Goal: Information Seeking & Learning: Learn about a topic

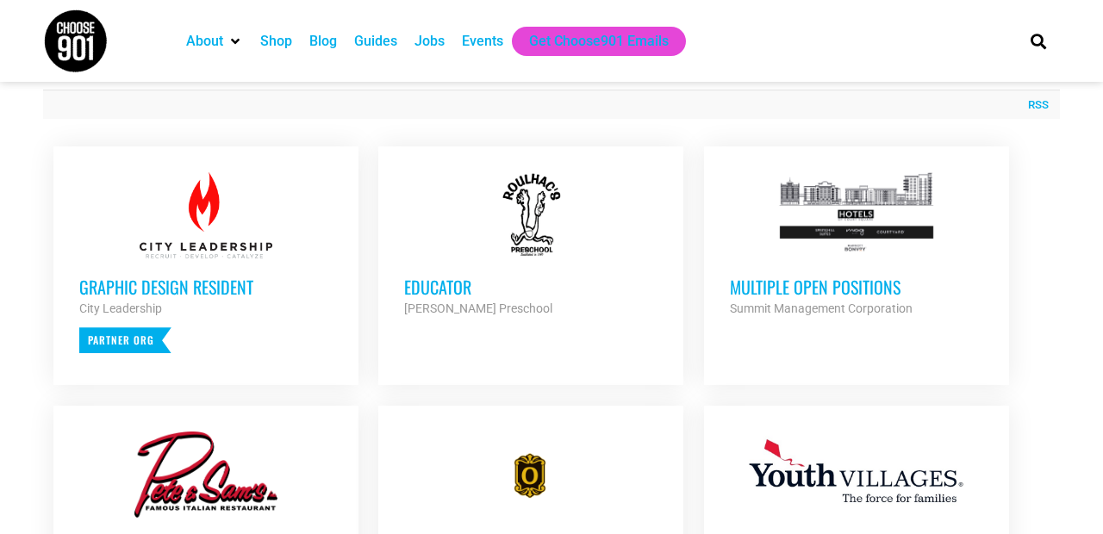
scroll to position [651, 0]
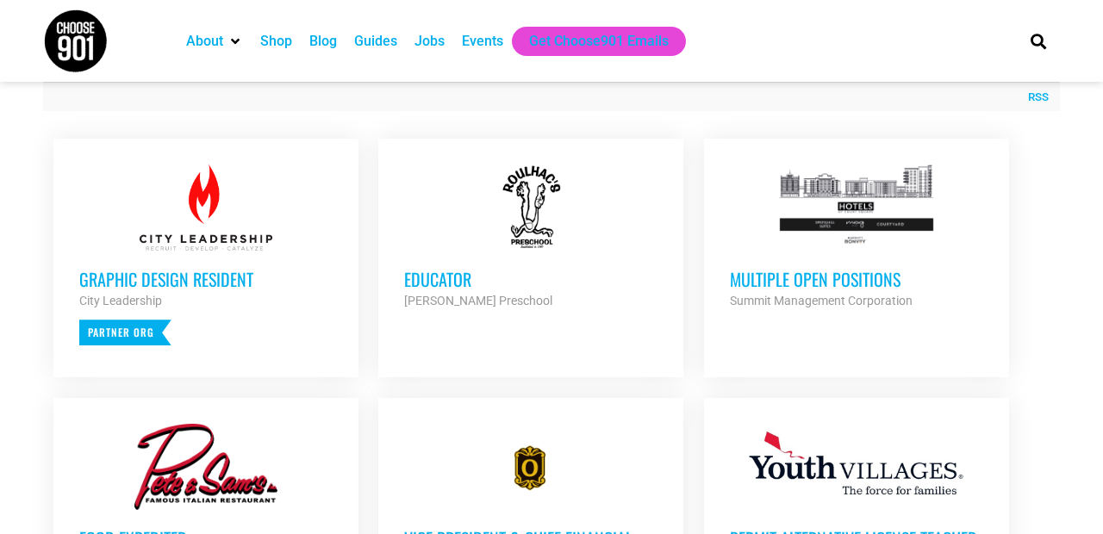
click at [838, 270] on h3 "Multiple Open Positions" at bounding box center [856, 279] width 253 height 22
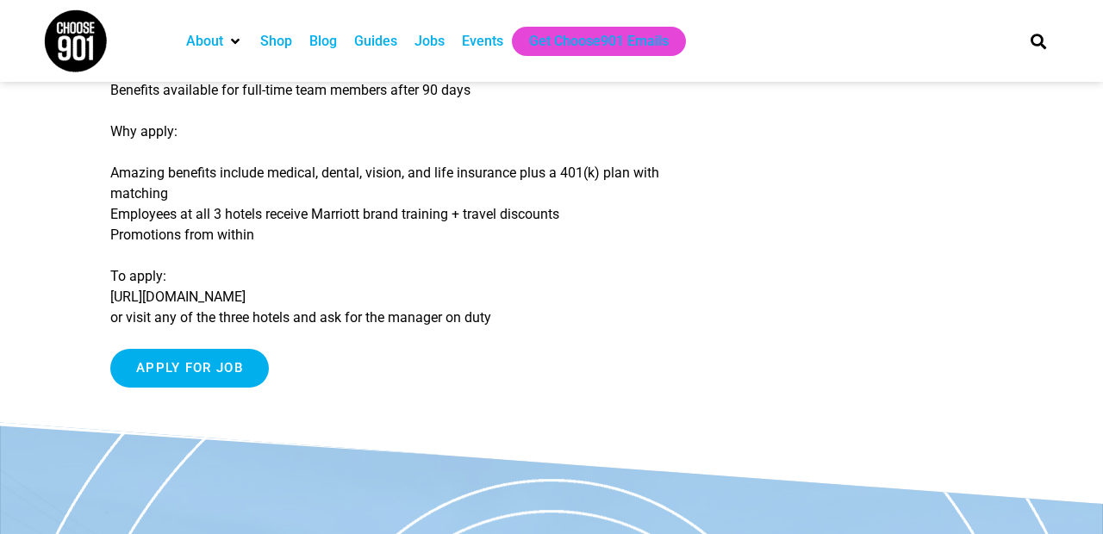
scroll to position [543, 0]
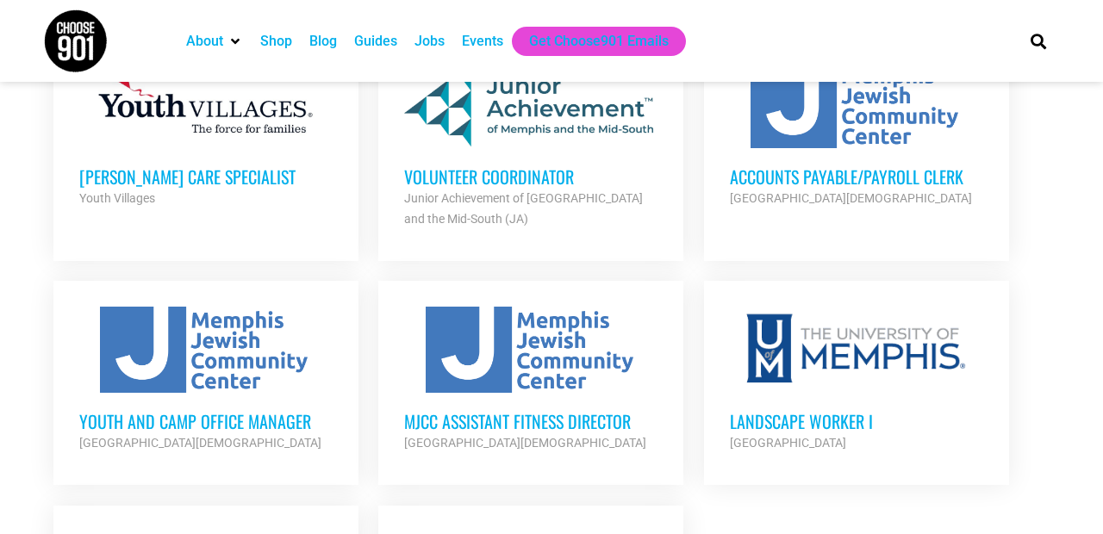
scroll to position [1779, 0]
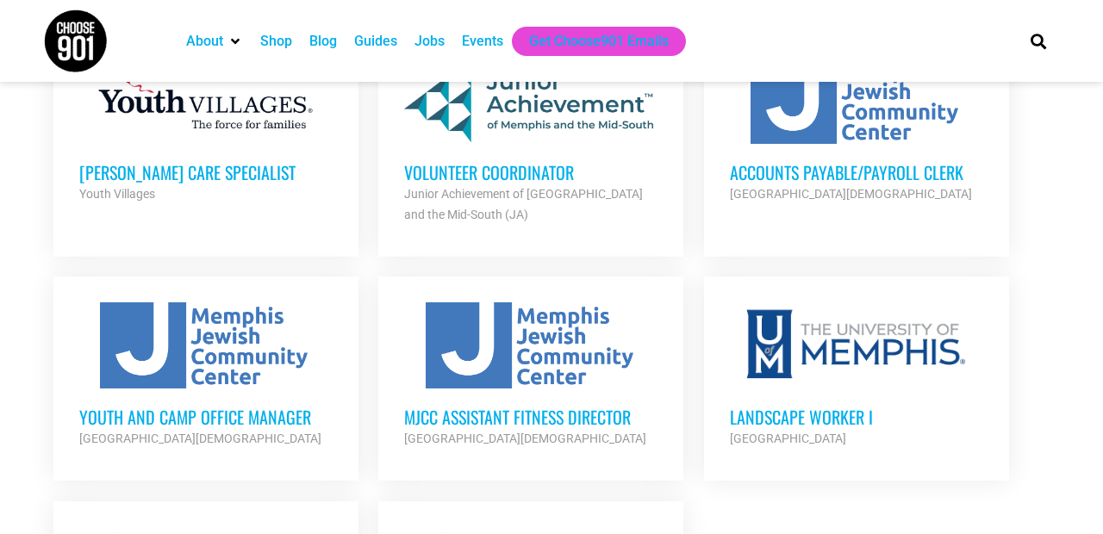
click at [561, 161] on h3 "Volunteer Coordinator" at bounding box center [530, 172] width 253 height 22
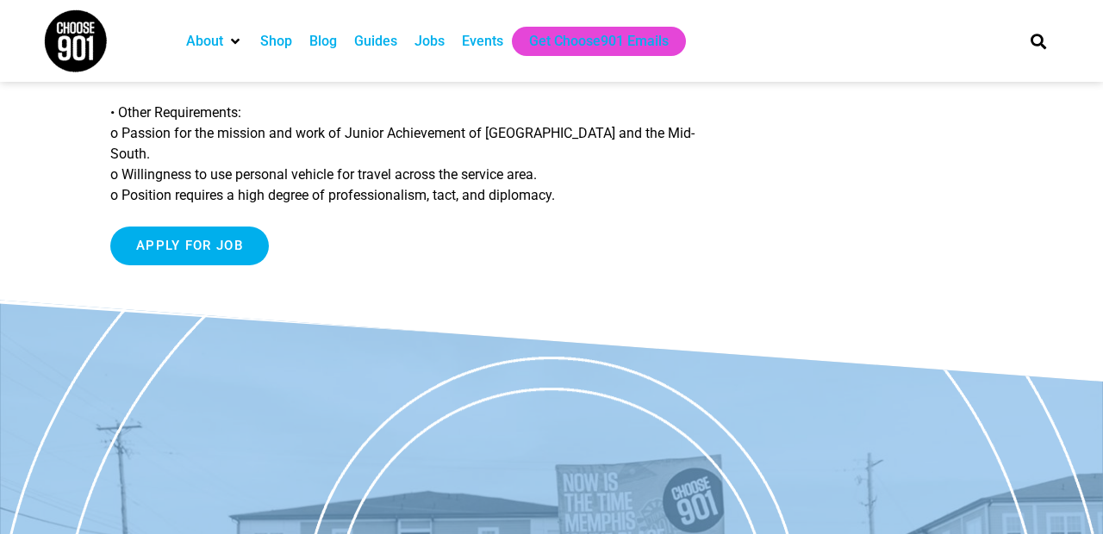
scroll to position [1921, 0]
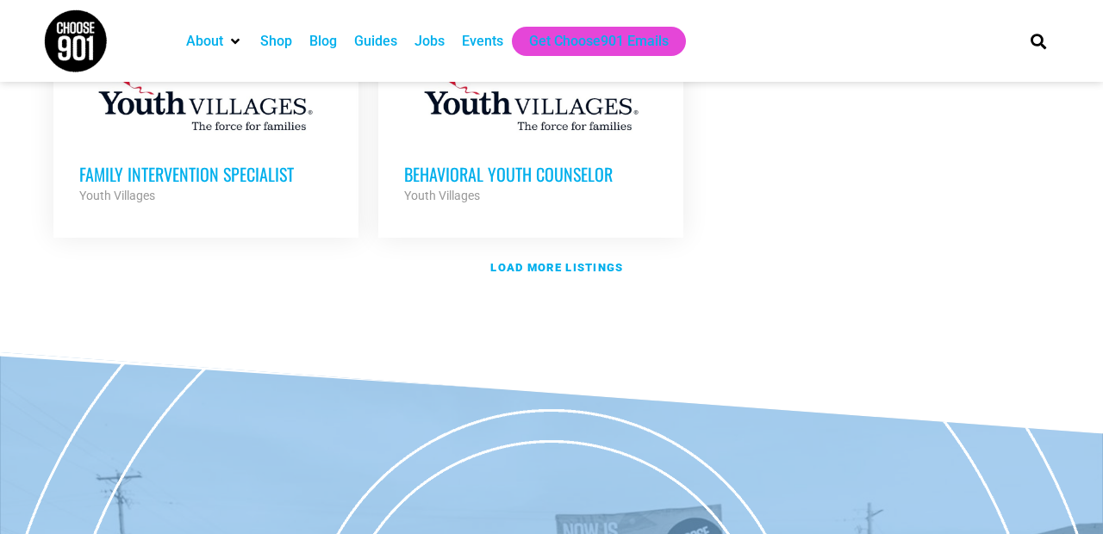
scroll to position [2247, 0]
click at [566, 260] on strong "Load more listings" at bounding box center [556, 266] width 133 height 13
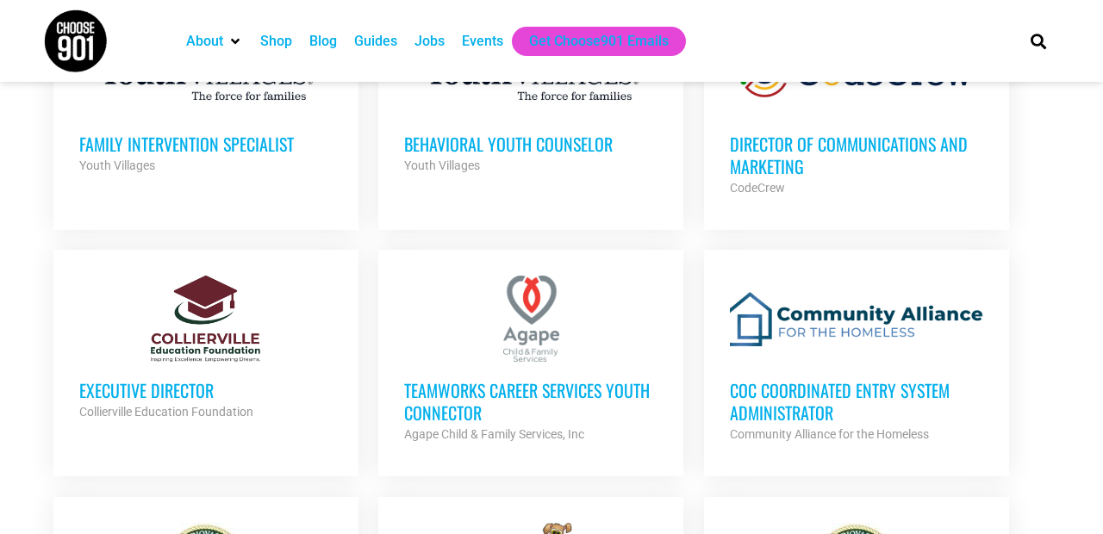
scroll to position [2279, 0]
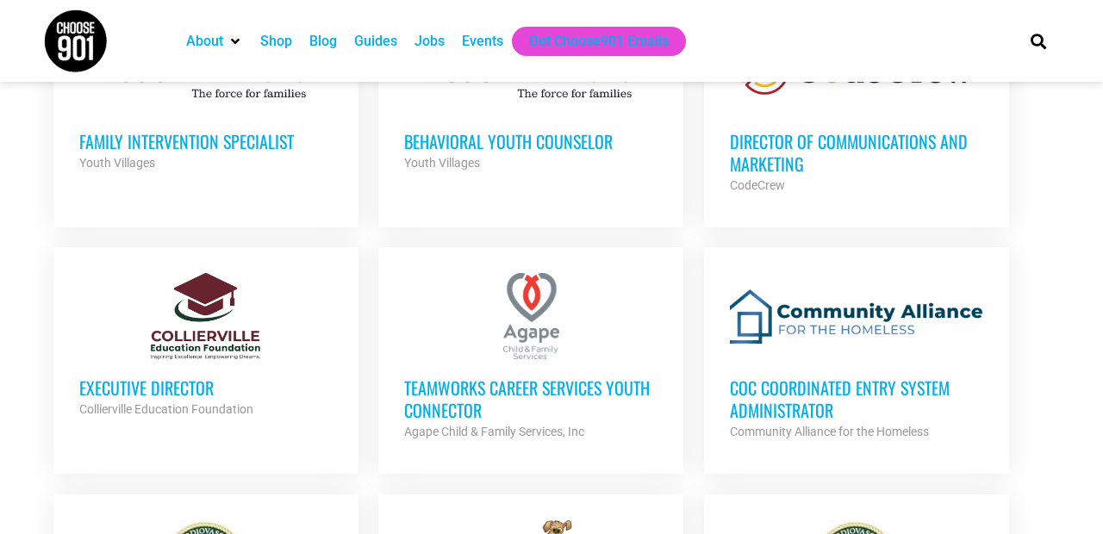
click at [202, 306] on div at bounding box center [205, 316] width 253 height 86
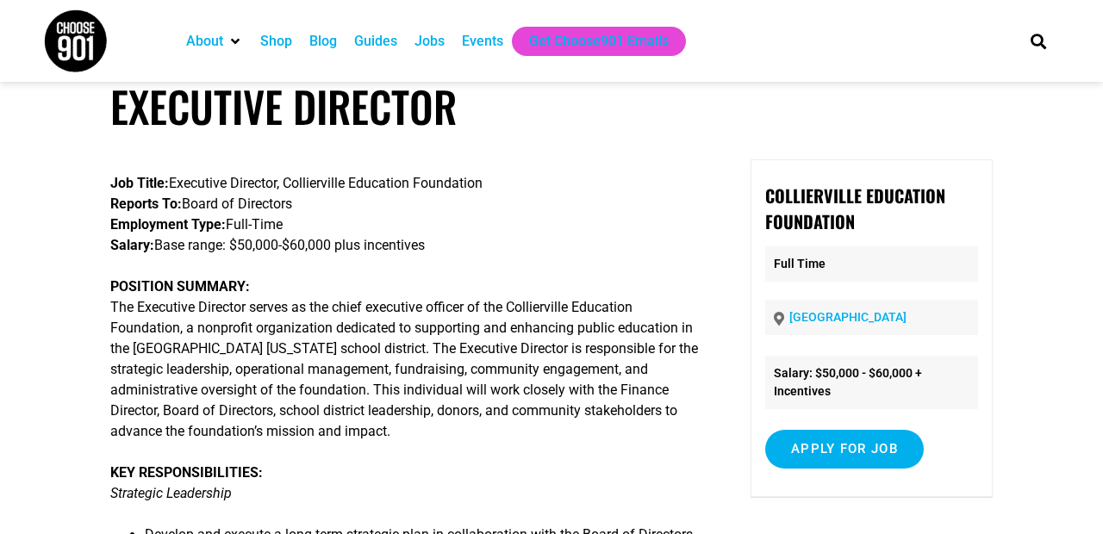
scroll to position [32, 0]
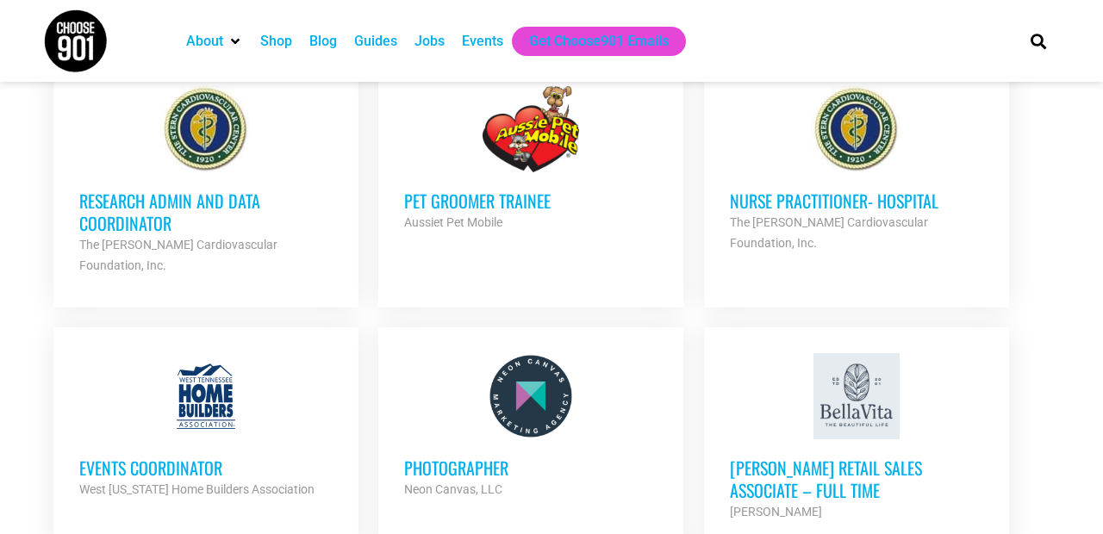
scroll to position [2717, 0]
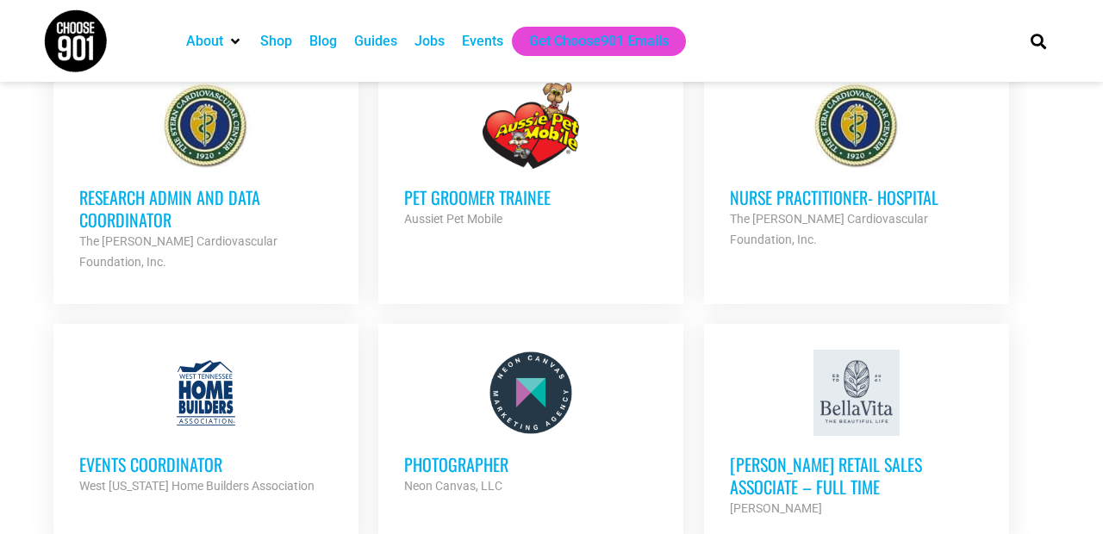
click at [184, 186] on h3 "Research Admin and Data Coordinator" at bounding box center [205, 208] width 253 height 45
click at [199, 453] on h3 "Events Coordinator" at bounding box center [205, 464] width 253 height 22
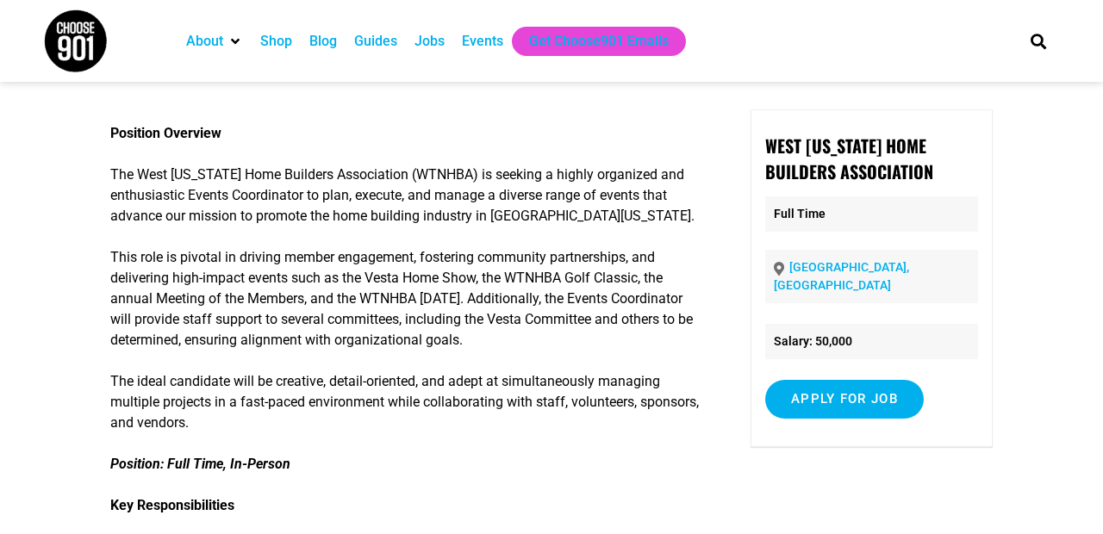
scroll to position [84, 0]
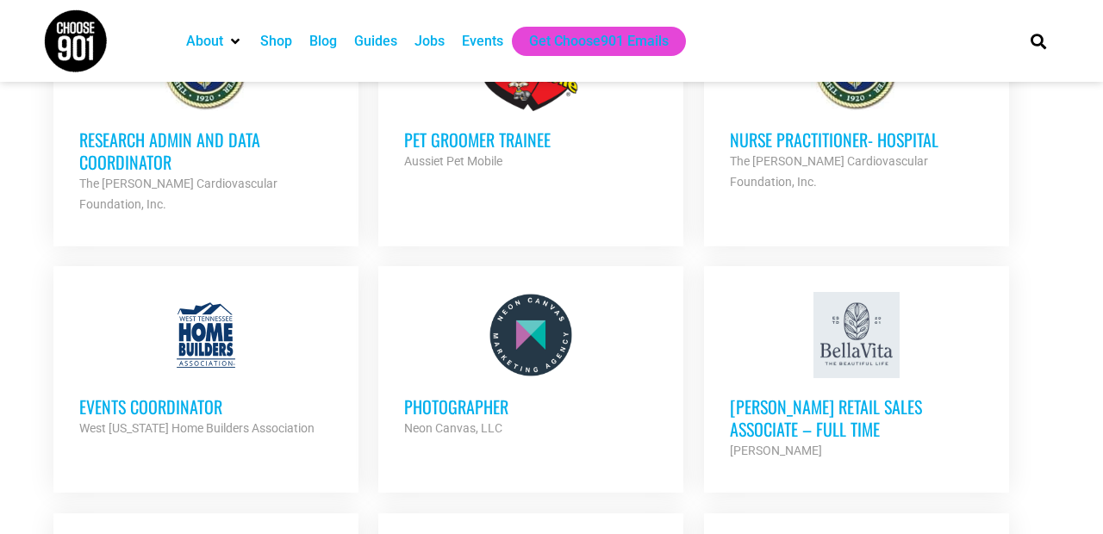
scroll to position [2777, 0]
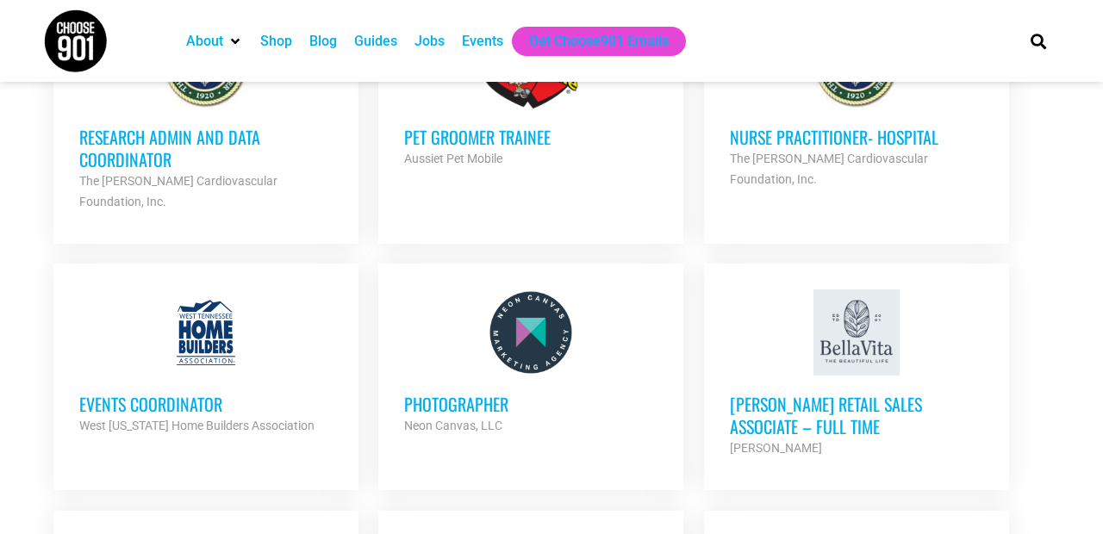
click at [808, 393] on h3 "Bella Vita Retail Sales Associate – Full Time" at bounding box center [856, 415] width 253 height 45
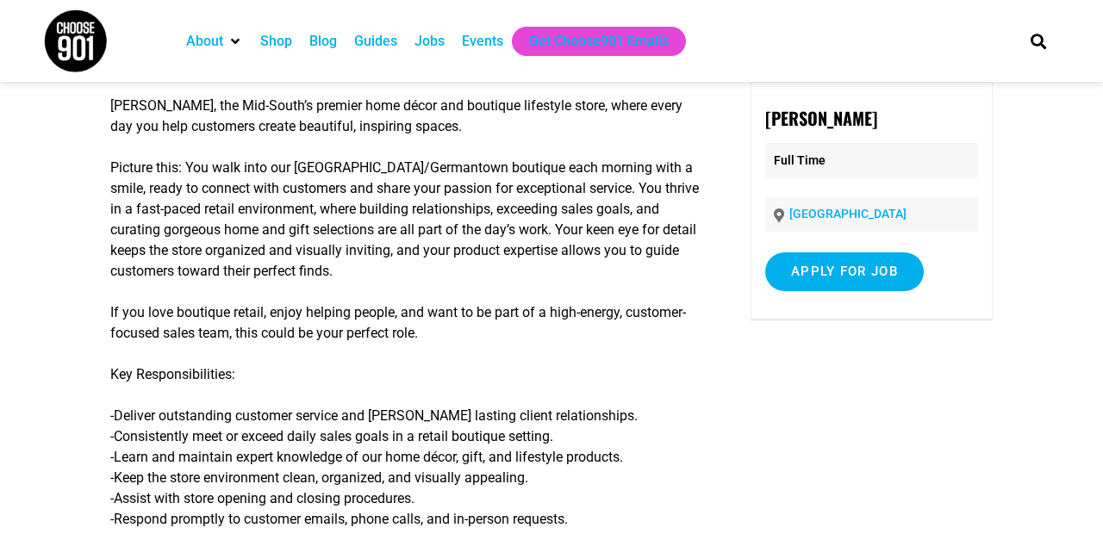
scroll to position [159, 0]
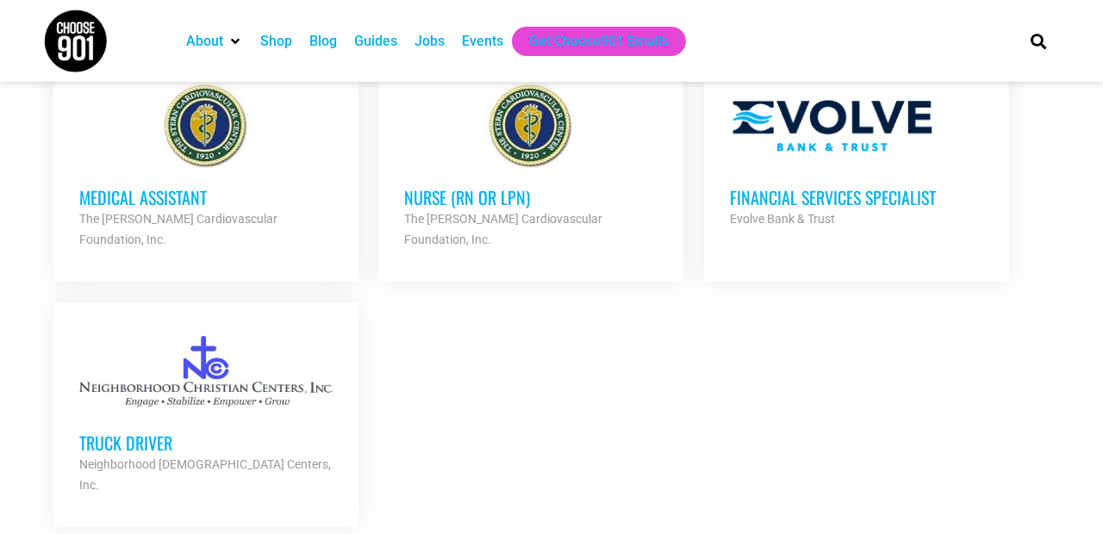
scroll to position [3706, 0]
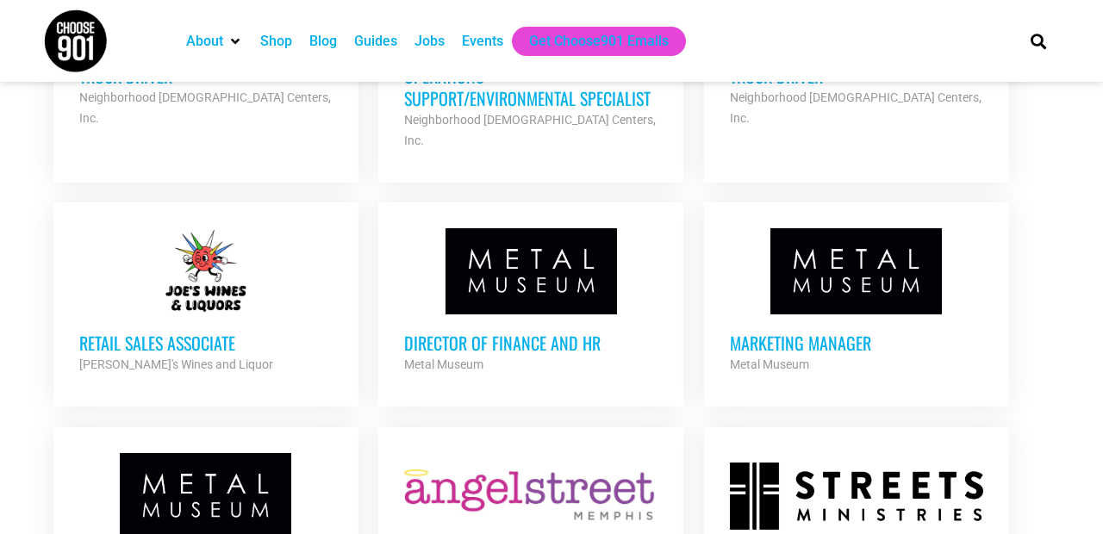
scroll to position [4072, 0]
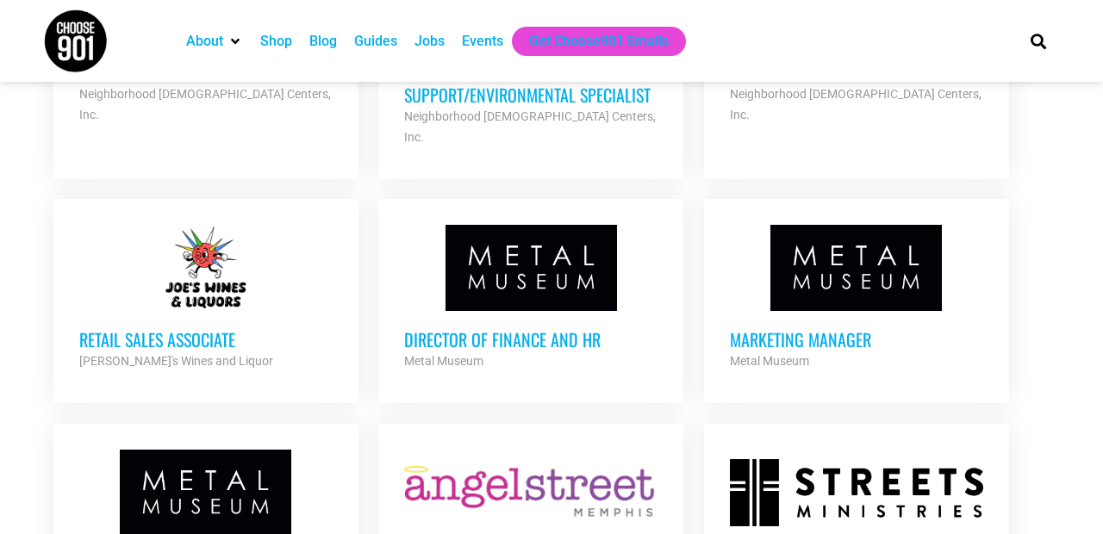
click at [195, 328] on h3 "Retail Sales Associate" at bounding box center [205, 339] width 253 height 22
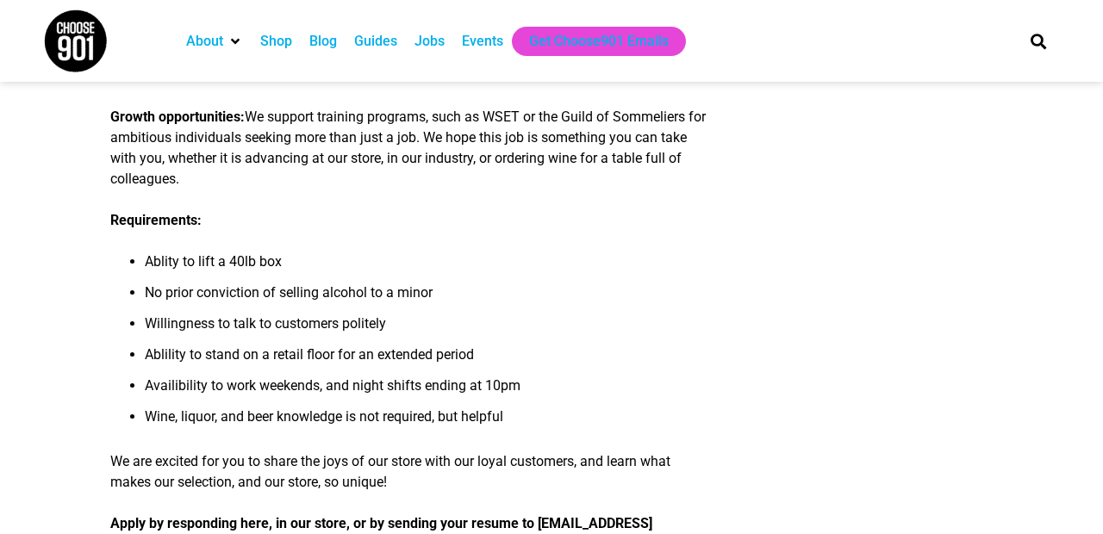
scroll to position [504, 0]
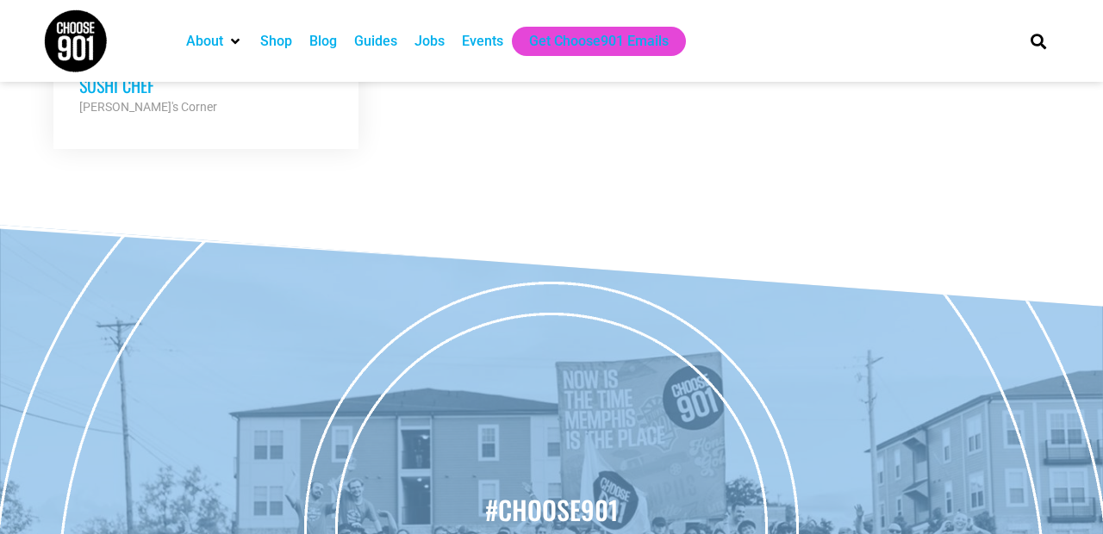
scroll to position [5627, 0]
